Goal: Task Accomplishment & Management: Manage account settings

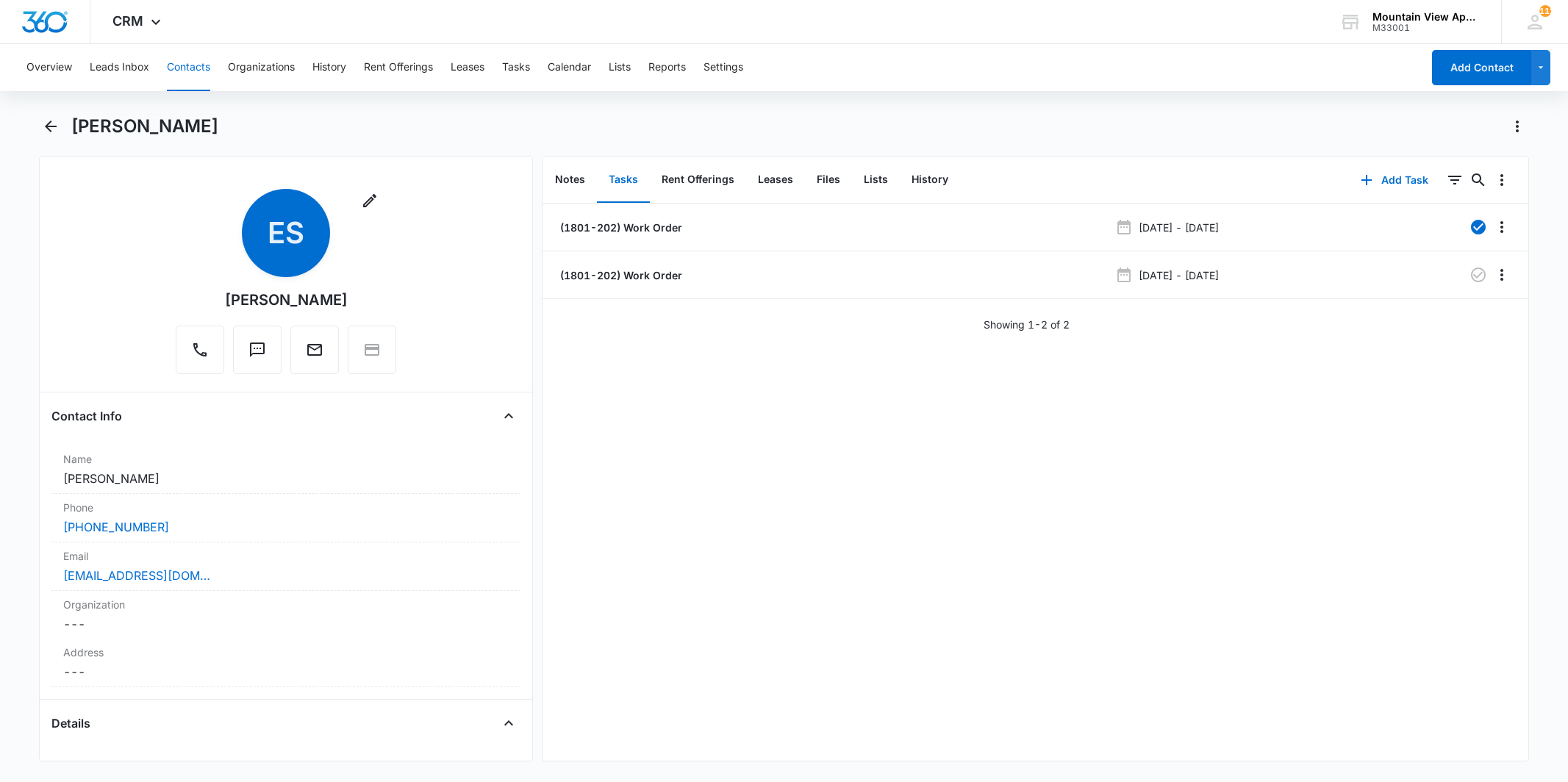
click at [47, 127] on icon "Back" at bounding box center [50, 126] width 18 height 18
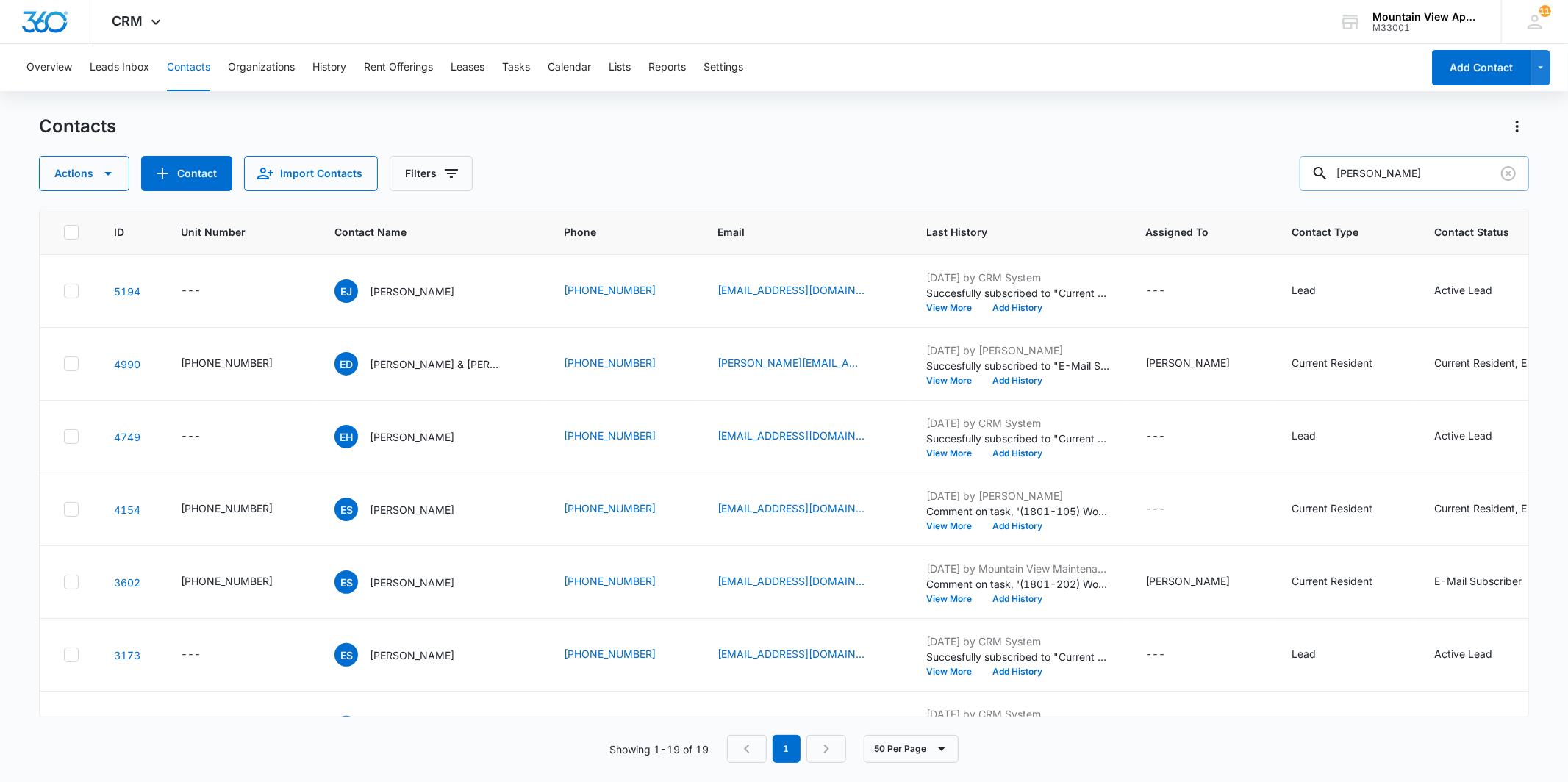
drag, startPoint x: 1413, startPoint y: 181, endPoint x: 1318, endPoint y: 181, distance: 95.0
click at [1318, 181] on input "[PERSON_NAME]" at bounding box center [1414, 173] width 229 height 35
type input "[PERSON_NAME]"
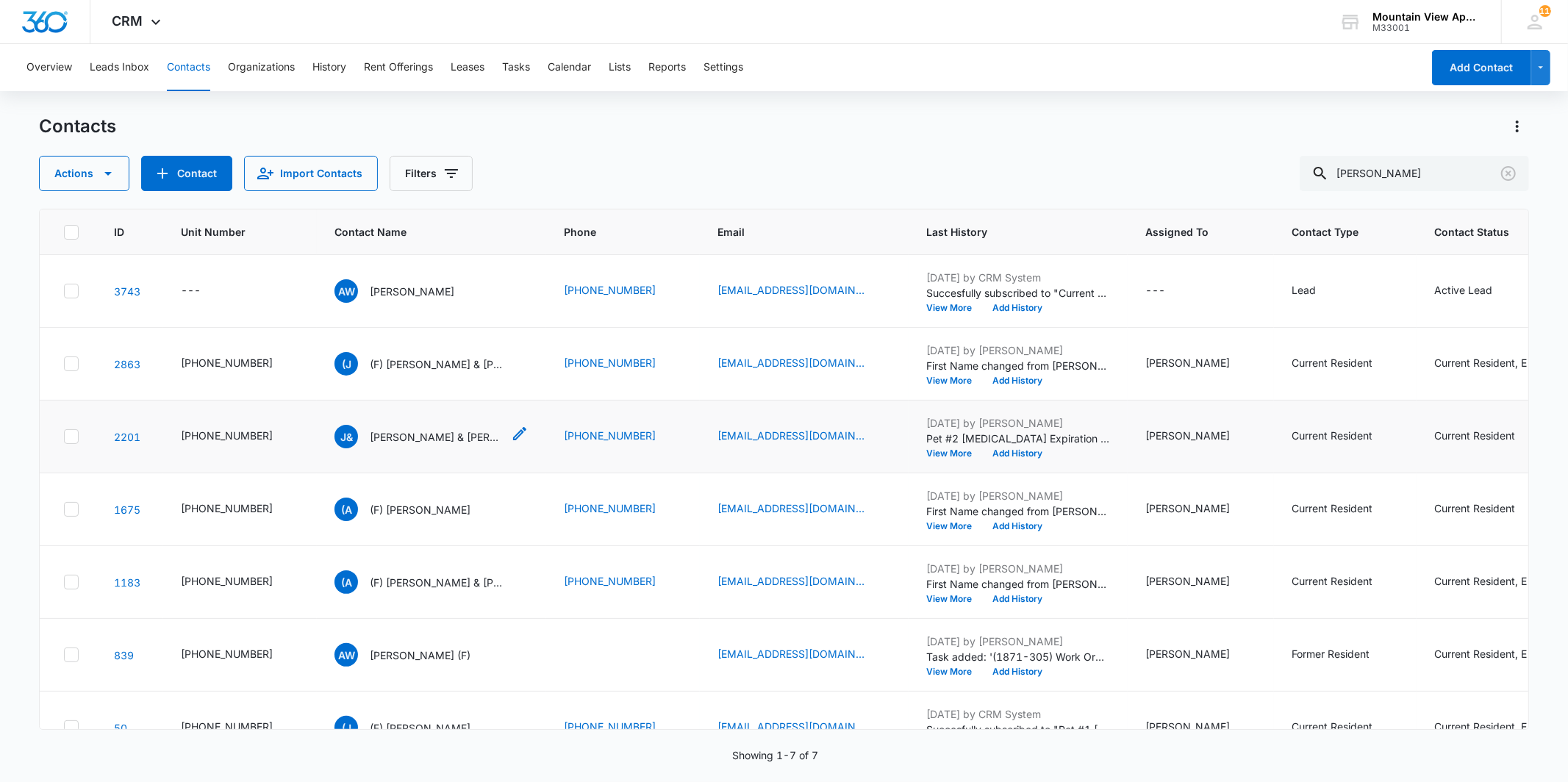
click at [406, 434] on p "[PERSON_NAME] & [PERSON_NAME]" at bounding box center [435, 437] width 133 height 16
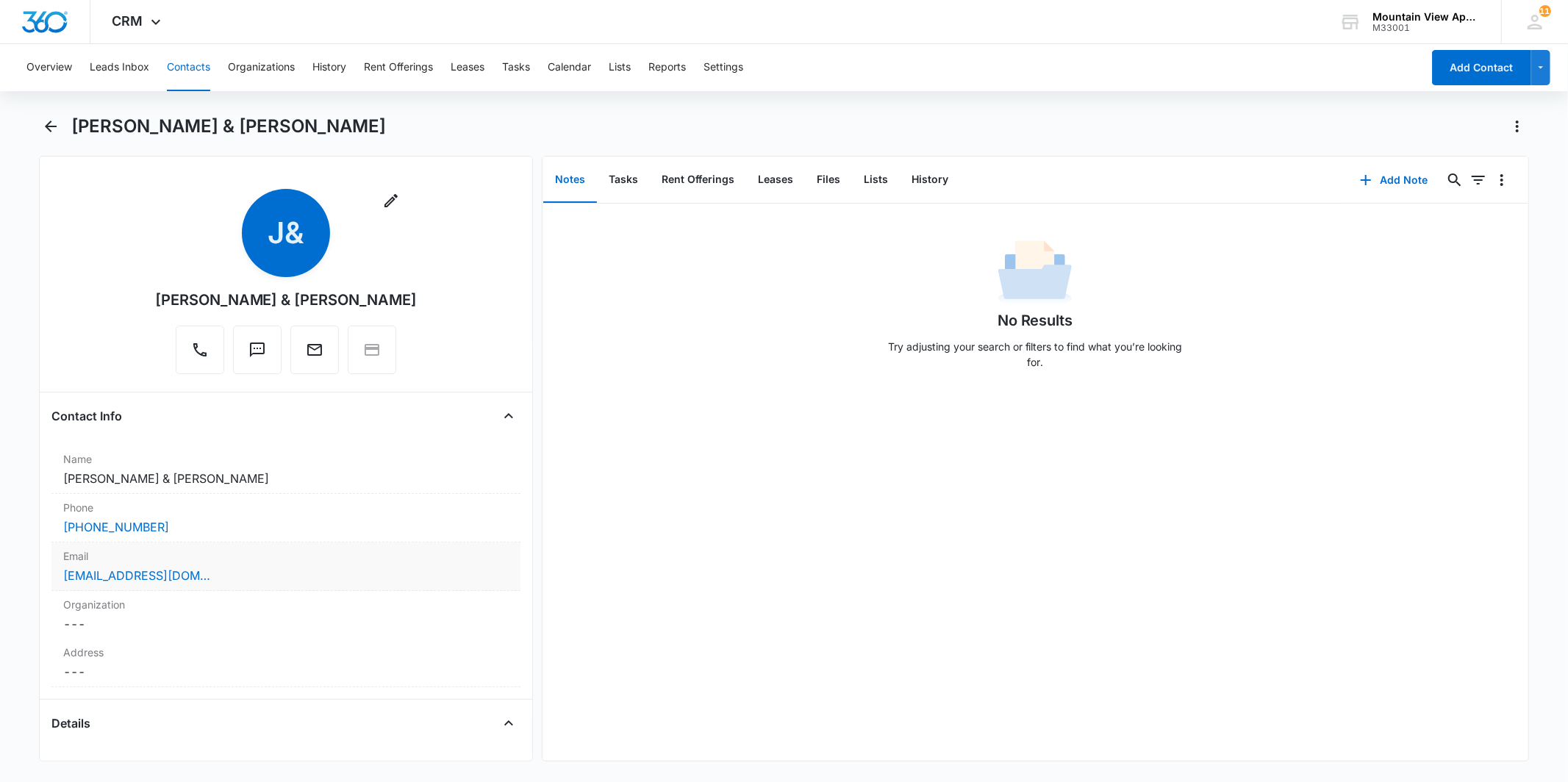
click at [228, 562] on label "Email" at bounding box center [285, 556] width 444 height 16
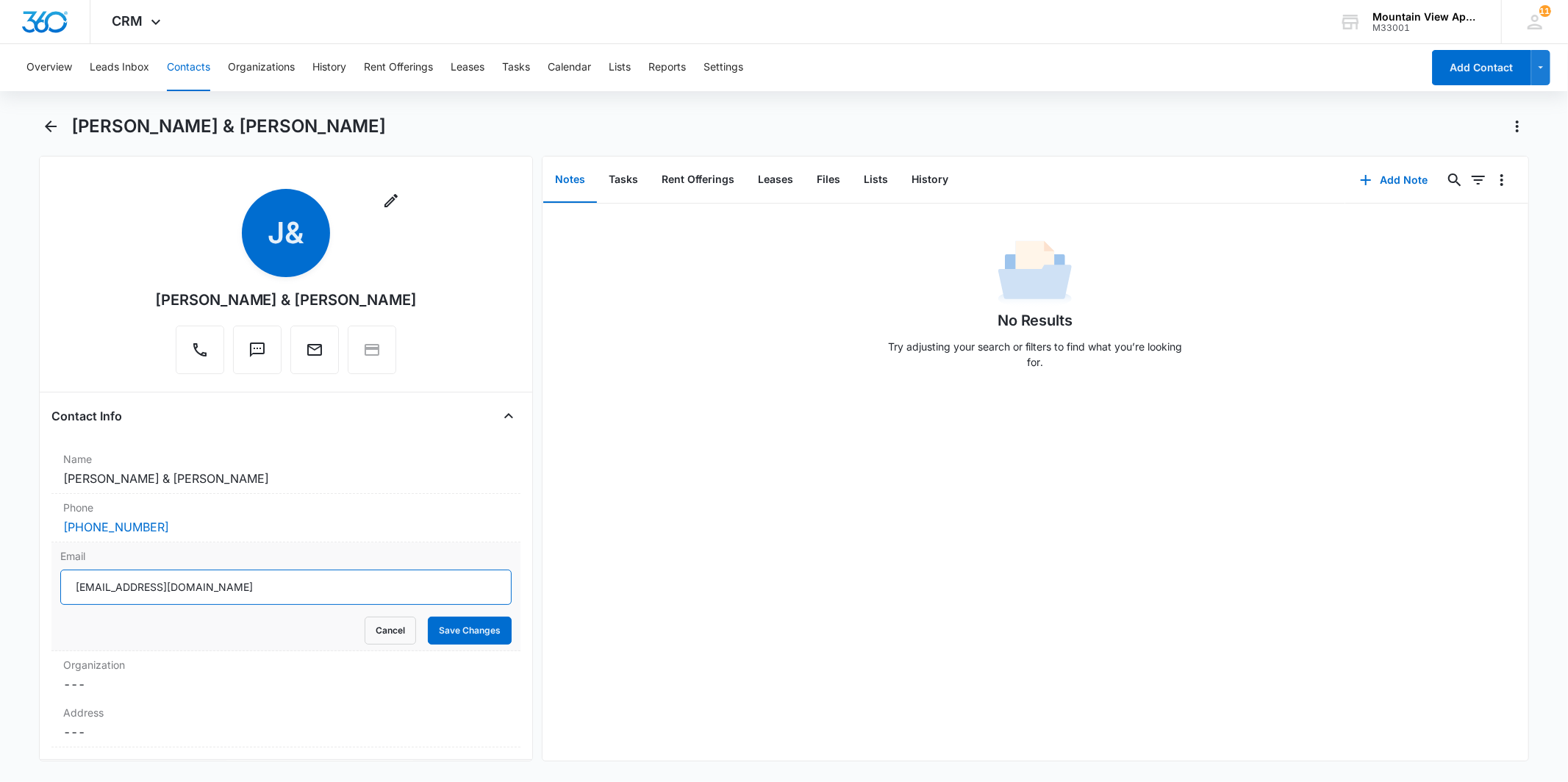
drag, startPoint x: 259, startPoint y: 590, endPoint x: 64, endPoint y: 598, distance: 195.2
click at [64, 598] on input "[EMAIL_ADDRESS][DOMAIN_NAME]" at bounding box center [286, 587] width 451 height 35
click at [456, 618] on button "Save Changes" at bounding box center [469, 631] width 84 height 28
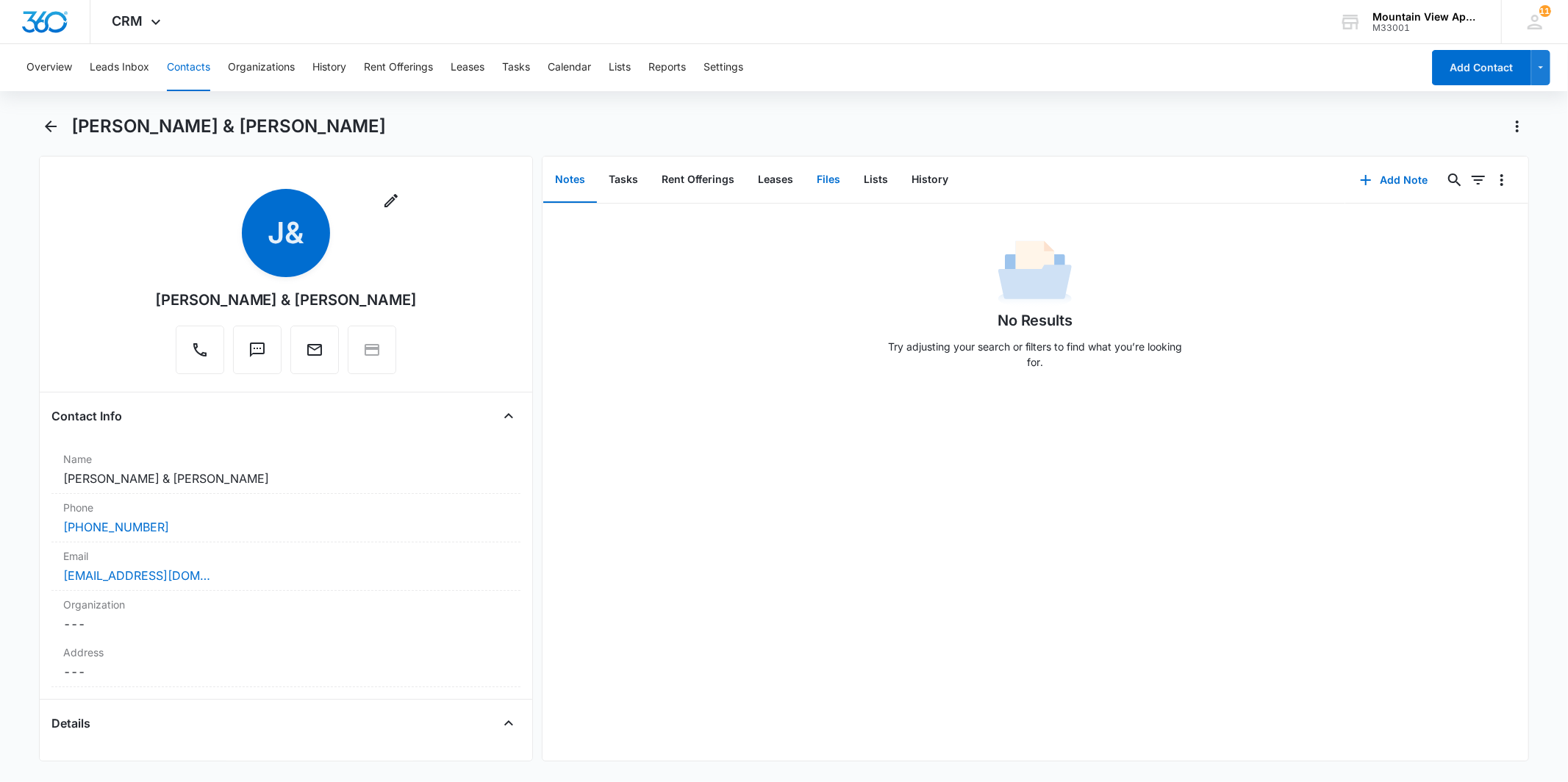
click at [829, 186] on button "Files" at bounding box center [829, 180] width 47 height 45
